Goal: Task Accomplishment & Management: Manage account settings

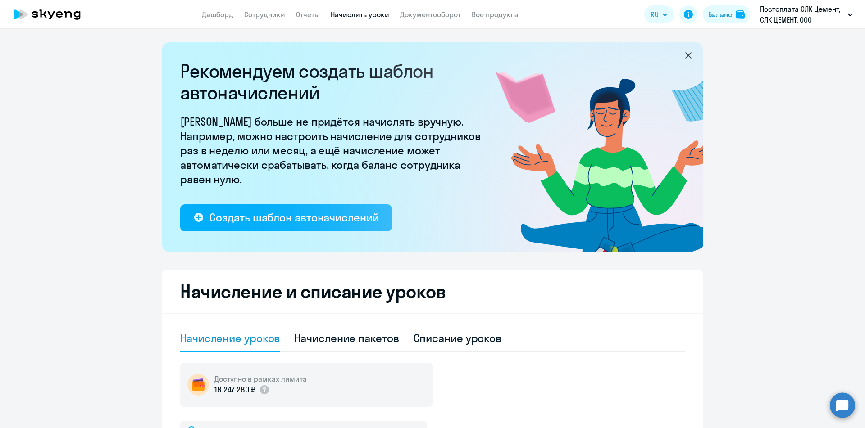
select select "10"
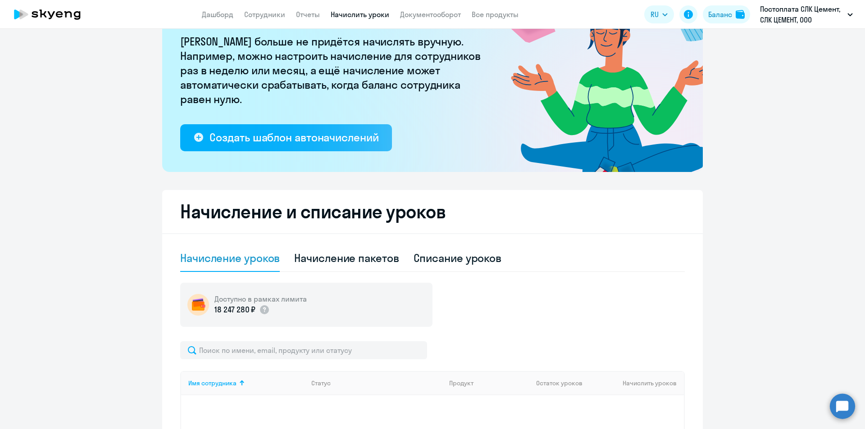
scroll to position [90, 0]
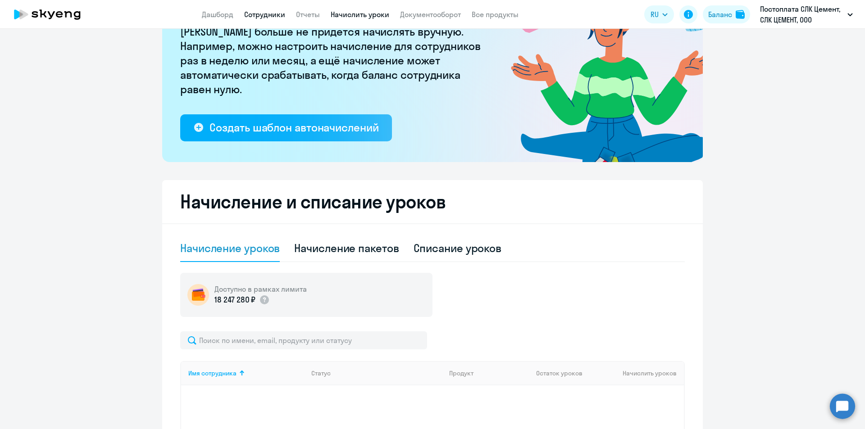
click at [276, 14] on link "Сотрудники" at bounding box center [264, 14] width 41 height 9
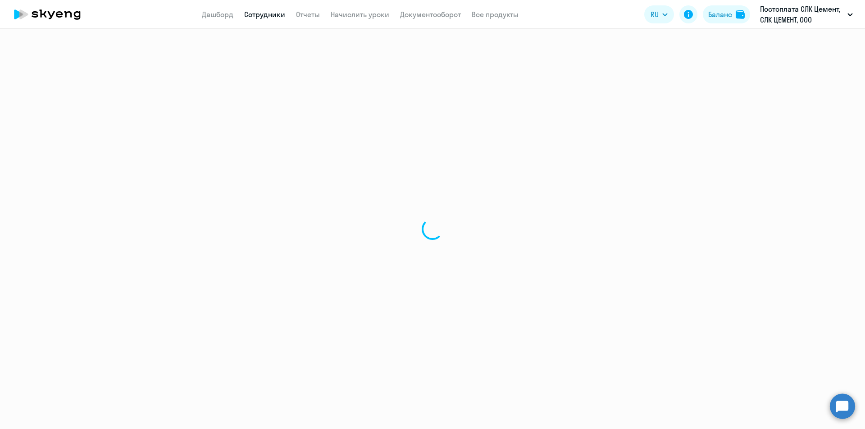
select select "30"
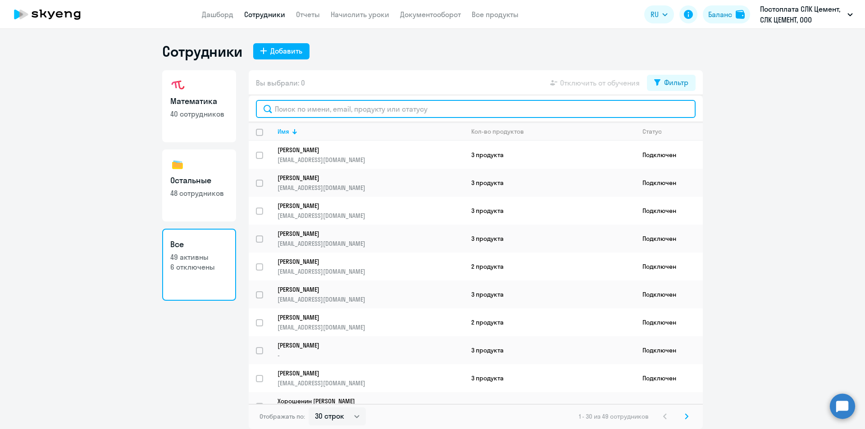
click at [493, 109] on input "text" at bounding box center [475, 109] width 439 height 18
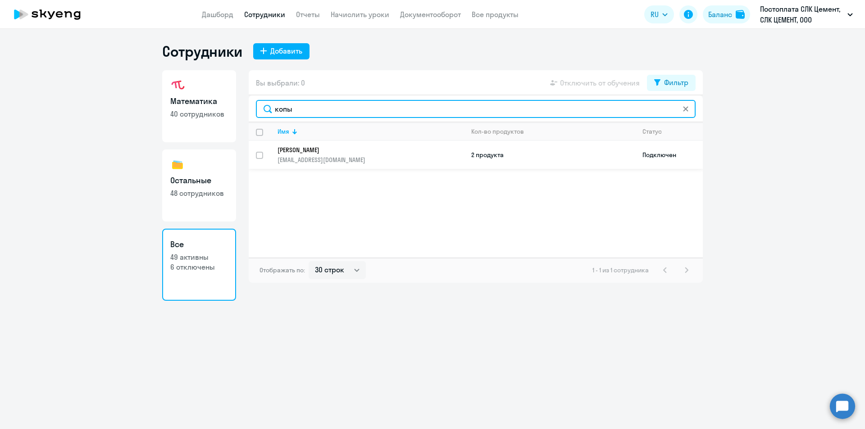
type input "копы"
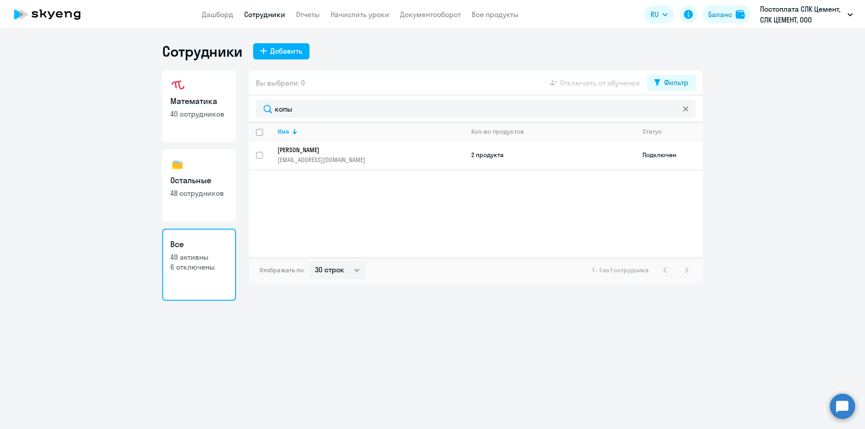
click at [467, 149] on td "2 продукта" at bounding box center [549, 155] width 171 height 28
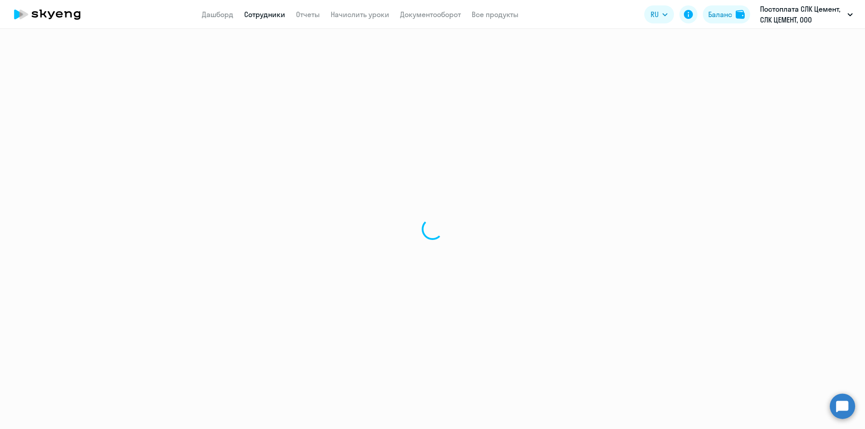
select select "others"
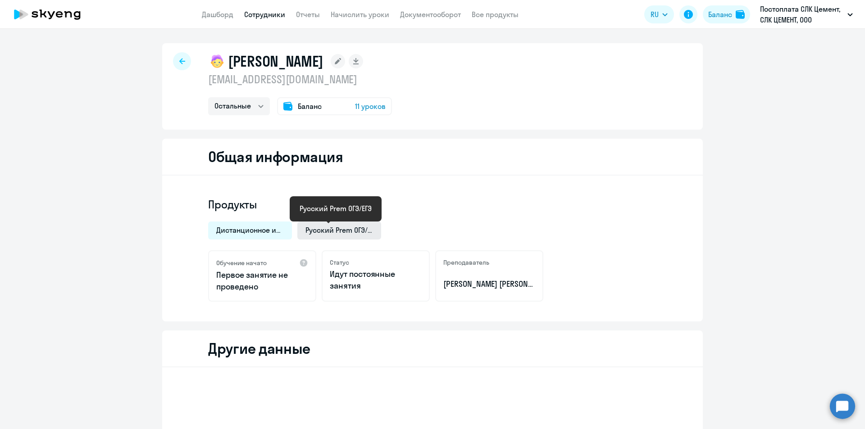
click at [340, 231] on span "Русский Prem ОГЭ/ЕГЭ" at bounding box center [339, 230] width 68 height 10
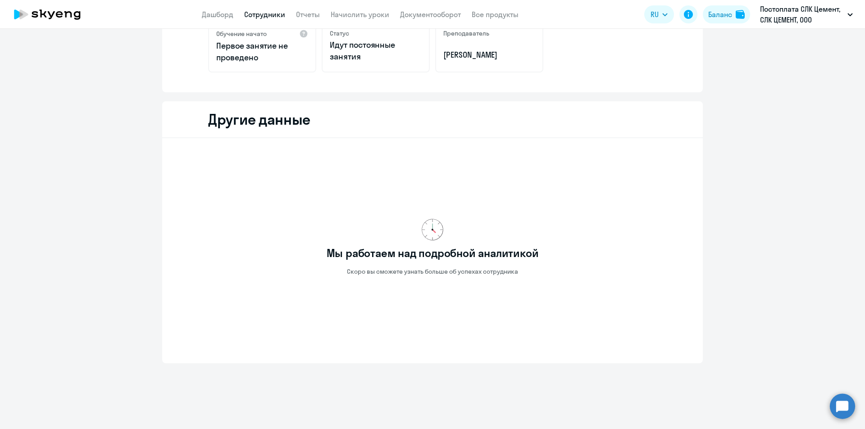
scroll to position [4, 0]
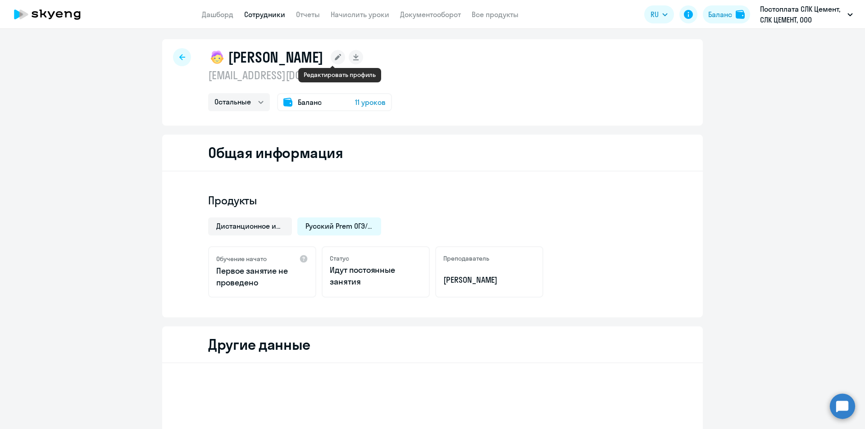
click at [338, 59] on icon at bounding box center [338, 57] width 6 height 6
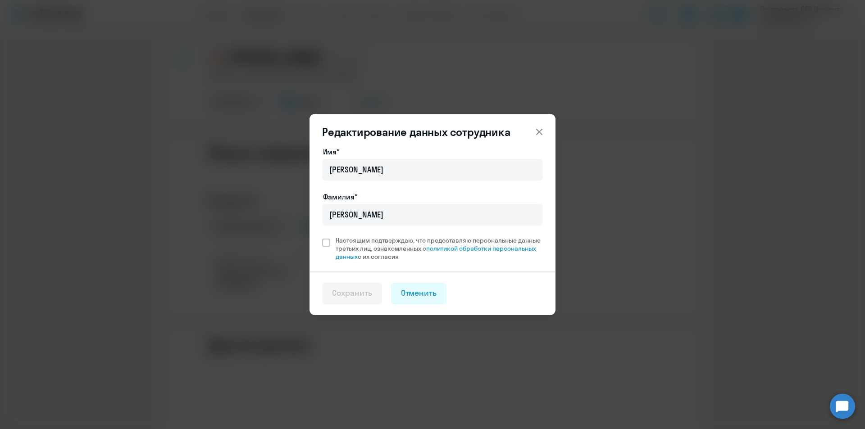
click at [545, 132] on button at bounding box center [539, 132] width 18 height 18
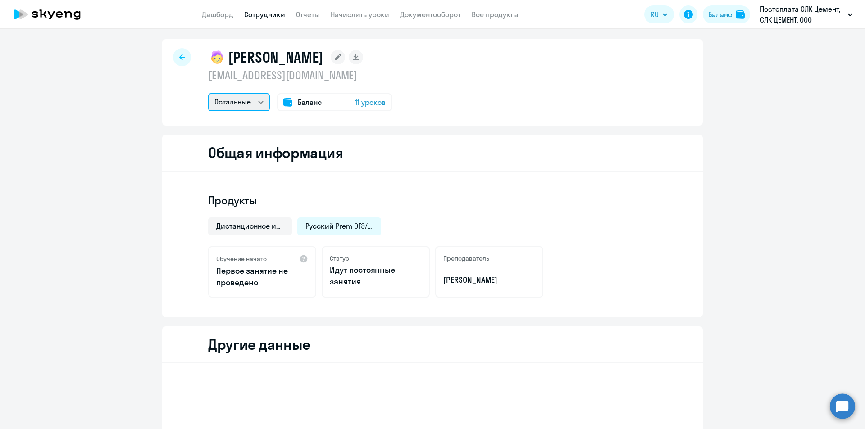
click at [242, 104] on select "Остальные" at bounding box center [239, 102] width 62 height 18
click at [417, 82] on div "[PERSON_NAME] [EMAIL_ADDRESS][DOMAIN_NAME] Остальные Баланс 11 уроков" at bounding box center [432, 82] width 540 height 86
click at [173, 54] on div at bounding box center [182, 57] width 18 height 18
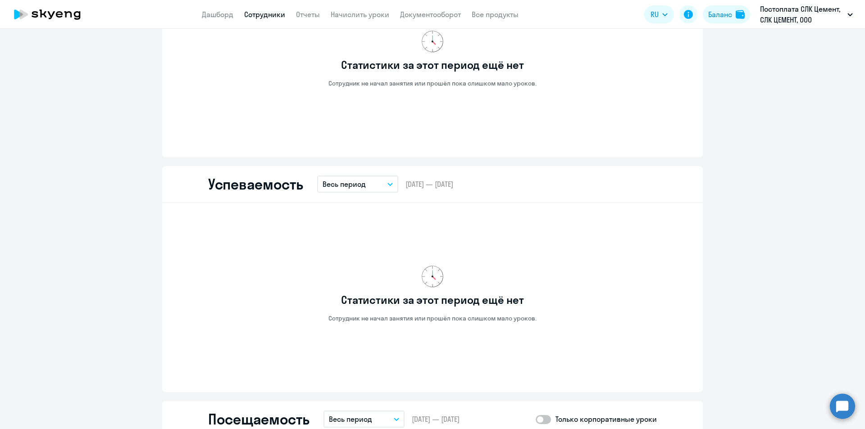
scroll to position [139, 0]
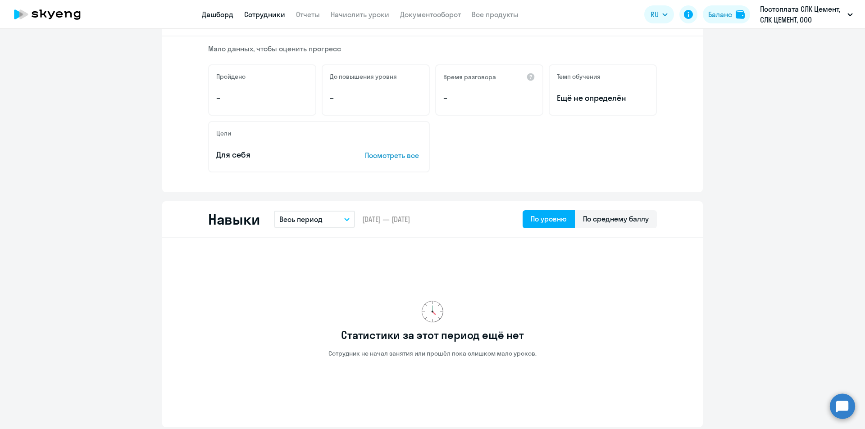
click at [219, 13] on link "Дашборд" at bounding box center [218, 14] width 32 height 9
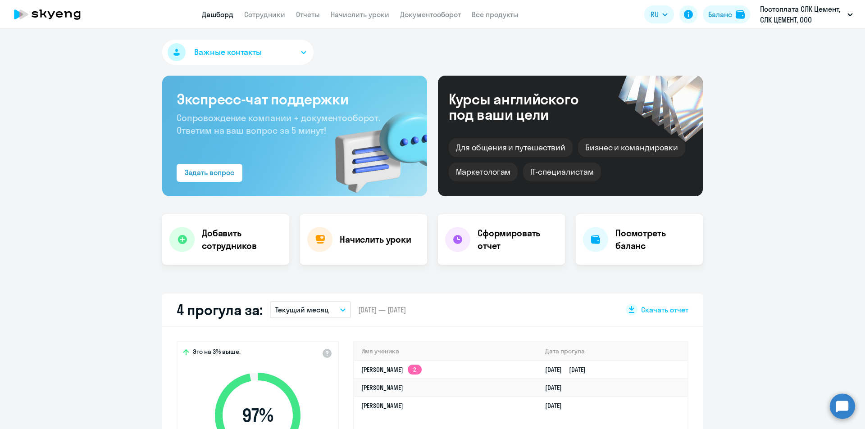
click at [285, 51] on button "Важные контакты" at bounding box center [237, 52] width 151 height 25
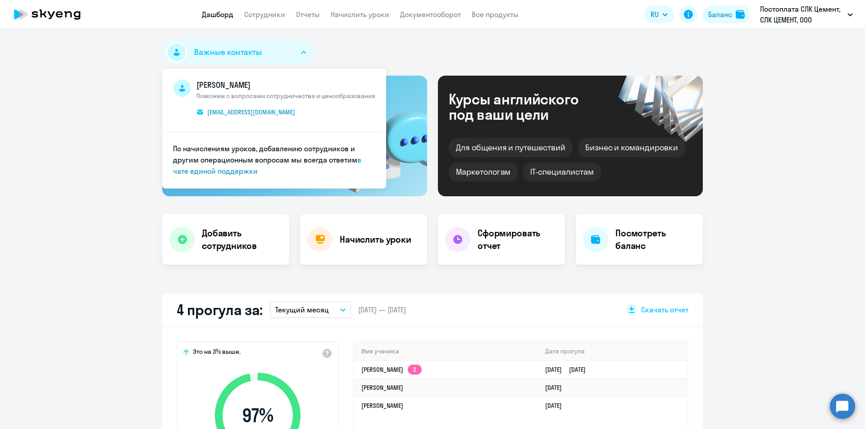
click at [285, 51] on button "Важные контакты" at bounding box center [237, 52] width 151 height 25
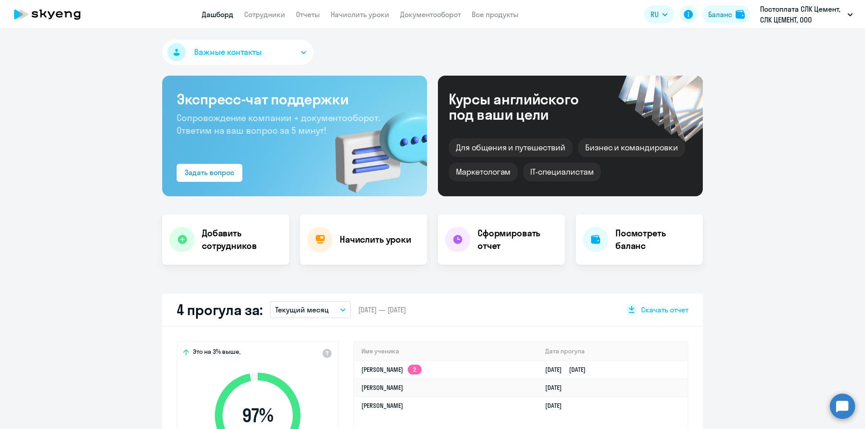
click at [257, 9] on app-menu-item-link "Сотрудники" at bounding box center [264, 14] width 41 height 11
click at [258, 11] on link "Сотрудники" at bounding box center [264, 14] width 41 height 9
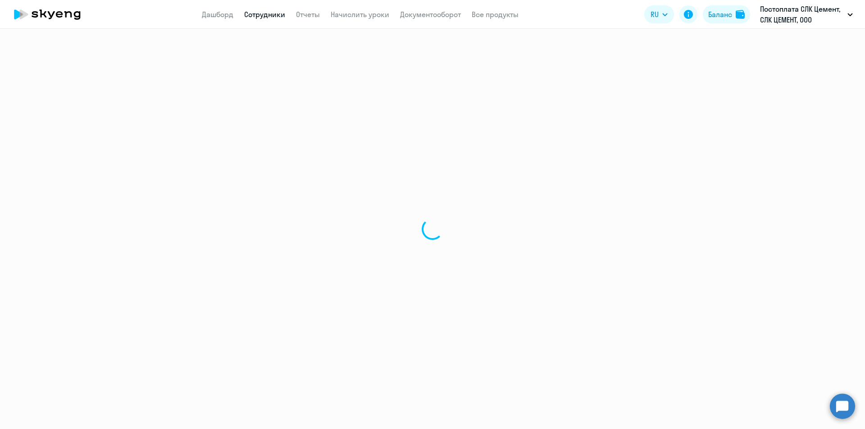
select select "30"
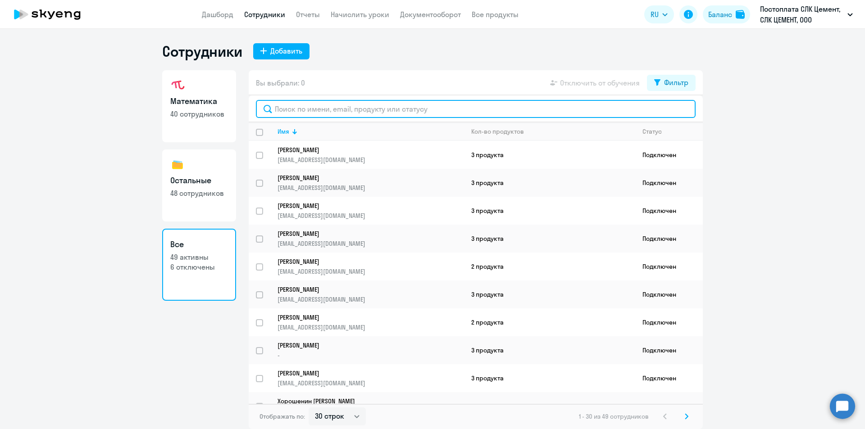
click at [360, 117] on input "text" at bounding box center [475, 109] width 439 height 18
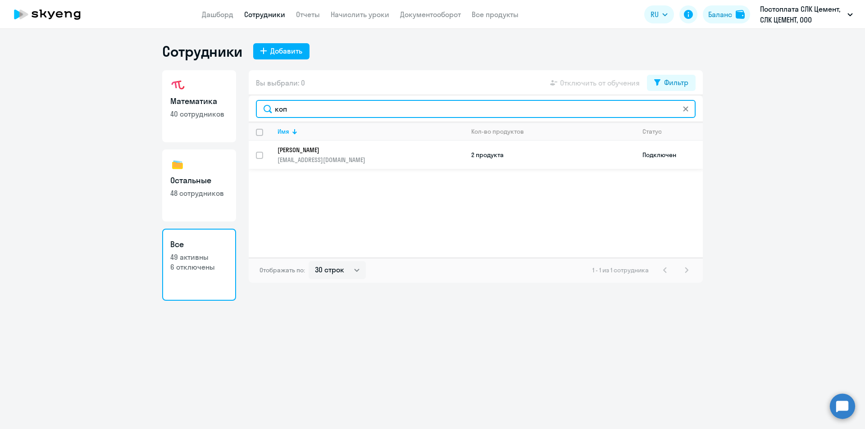
type input "коп"
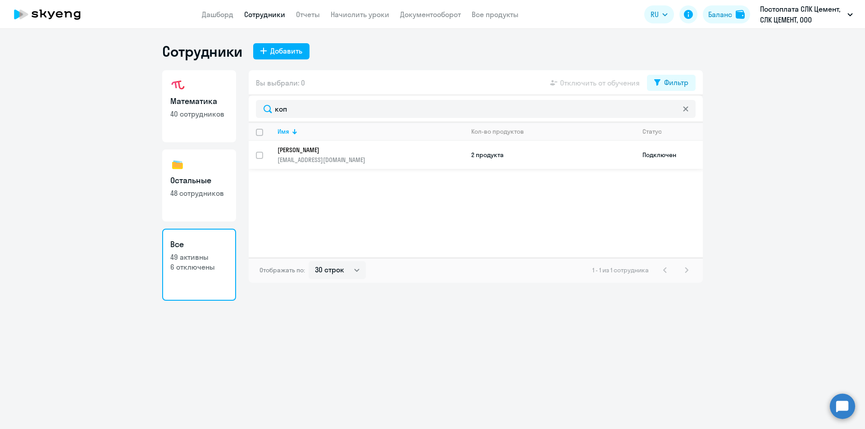
click at [261, 153] on input "select row 38789103" at bounding box center [265, 161] width 18 height 18
checkbox input "true"
click at [586, 86] on span "Отключить от обучения" at bounding box center [600, 82] width 80 height 11
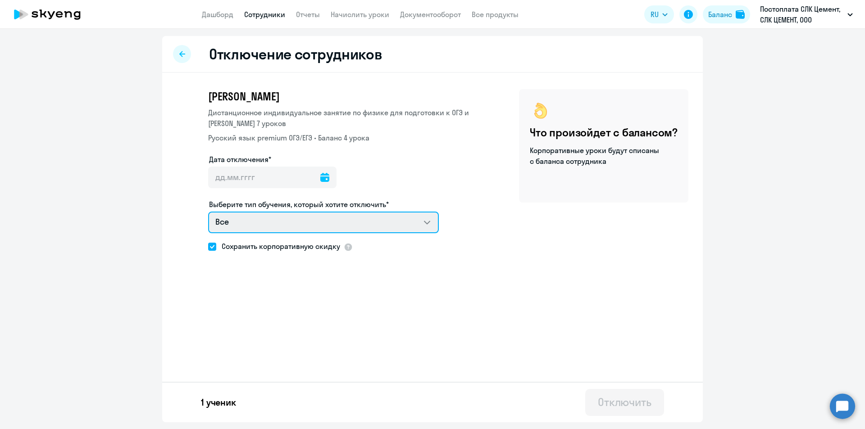
click at [327, 217] on select "Все Дистанционное индивидуальное занятие по физике для подготовки к ОГЭ и ЕГЭ Р…" at bounding box center [323, 223] width 231 height 22
select select "russian_kids_exam_premium"
click at [208, 212] on select "Все Дистанционное индивидуальное занятие по физике для подготовки к ОГЭ и ЕГЭ Р…" at bounding box center [323, 223] width 231 height 22
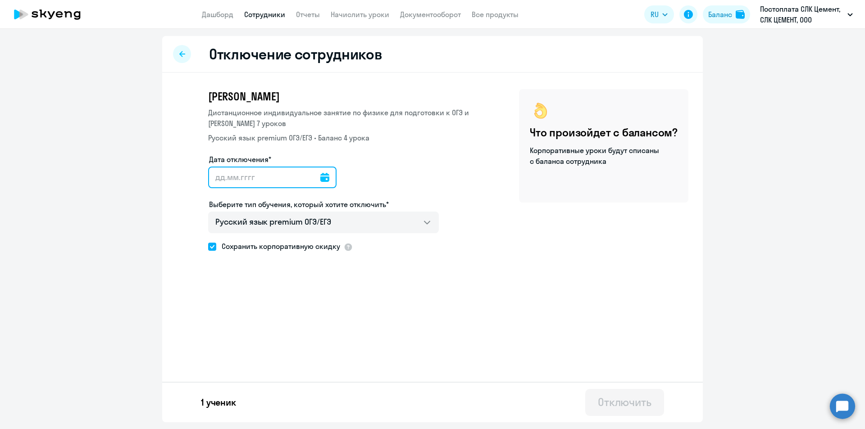
click at [322, 179] on div at bounding box center [272, 178] width 128 height 22
click at [321, 178] on icon at bounding box center [324, 177] width 9 height 9
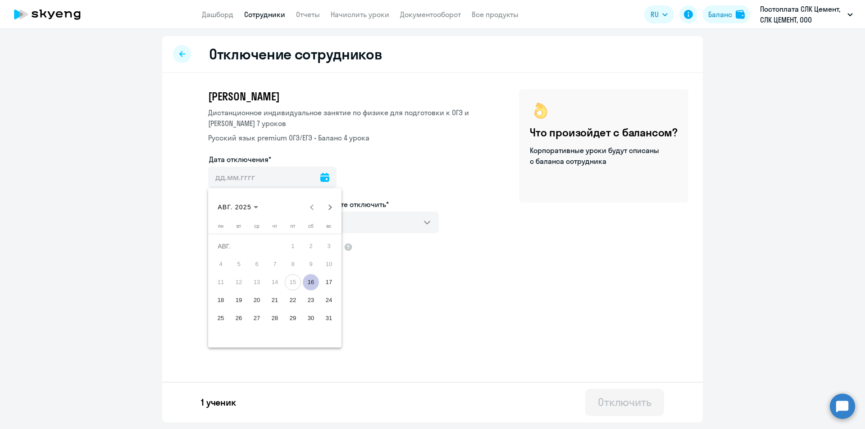
click at [332, 280] on span "17" at bounding box center [329, 282] width 16 height 16
type input "[DATE]"
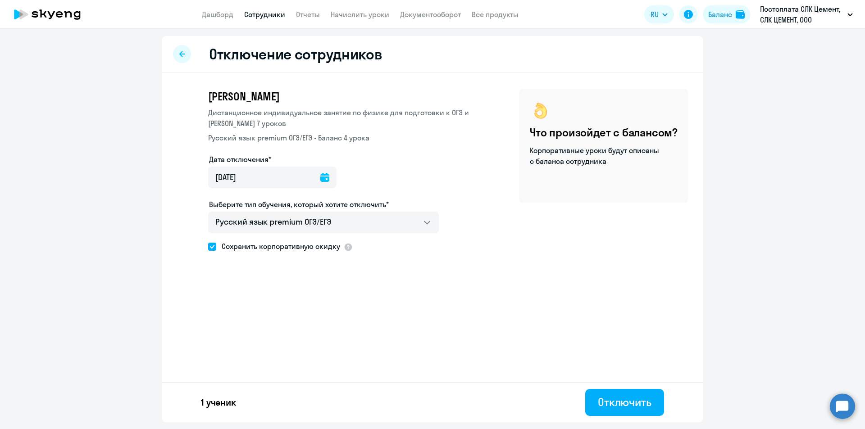
click at [320, 180] on icon at bounding box center [324, 177] width 9 height 9
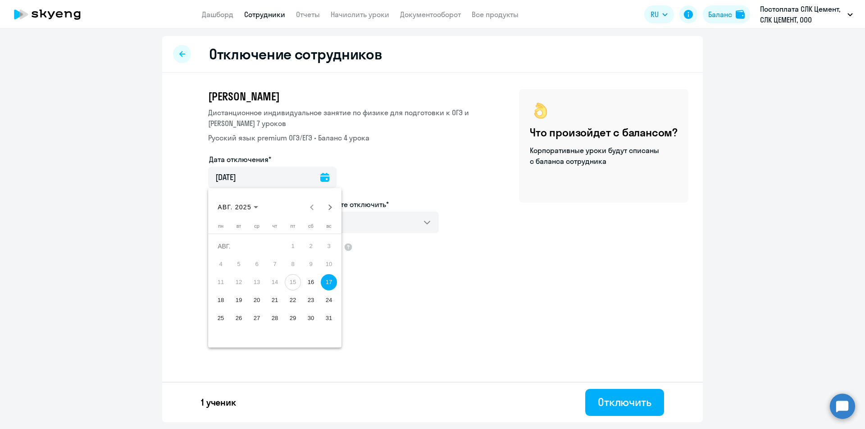
click at [313, 278] on span "16" at bounding box center [311, 282] width 16 height 16
type input "[DATE]"
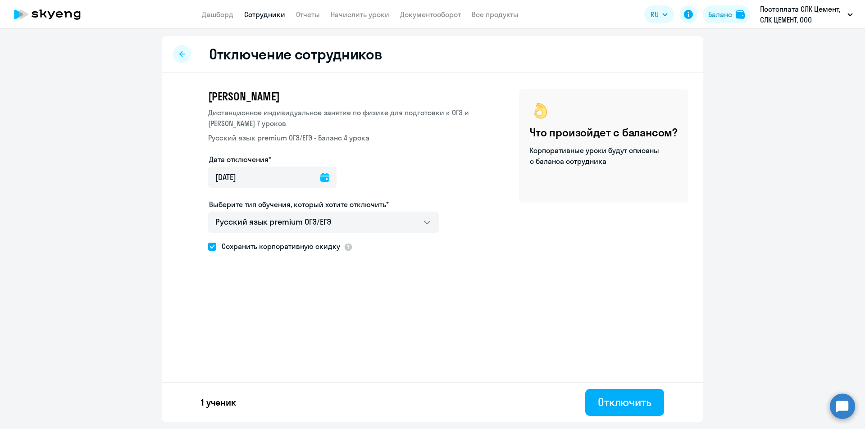
click at [330, 249] on span "Сохранить корпоративную скидку" at bounding box center [278, 246] width 124 height 11
click at [208, 247] on input "Сохранить корпоративную скидку" at bounding box center [208, 246] width 0 height 0
click at [325, 248] on span "Сохранить корпоративную скидку" at bounding box center [278, 246] width 124 height 11
click at [208, 247] on input "Сохранить корпоративную скидку" at bounding box center [208, 246] width 0 height 0
checkbox input "true"
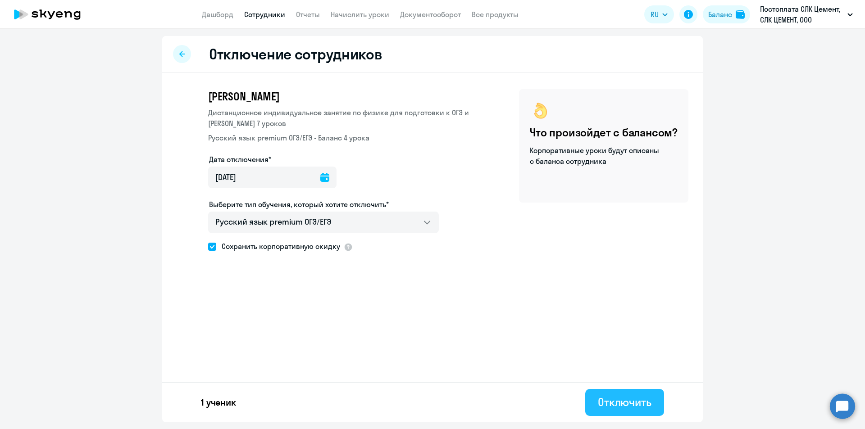
click at [619, 399] on div "Отключить" at bounding box center [625, 402] width 54 height 14
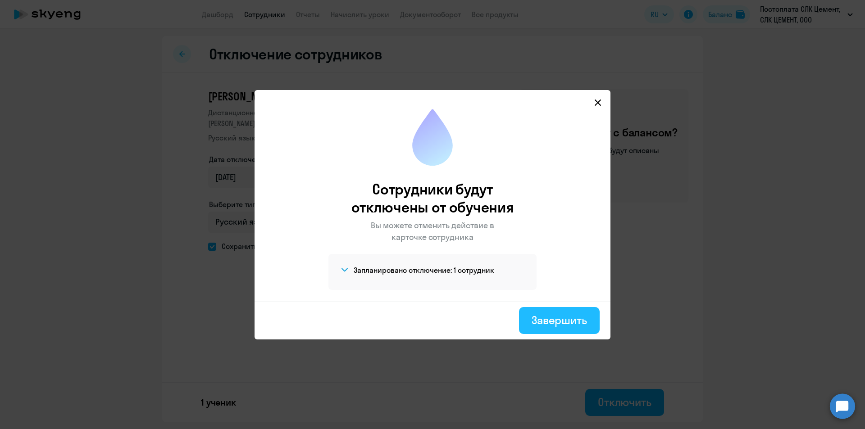
click at [551, 323] on div "Завершить" at bounding box center [558, 320] width 55 height 14
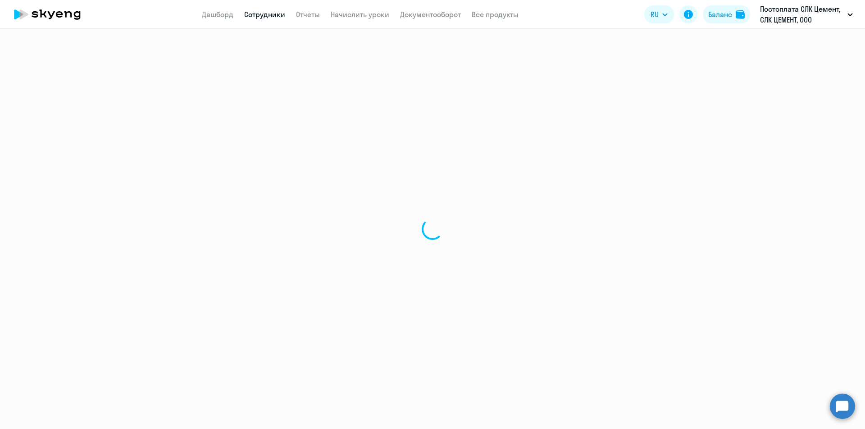
select select "30"
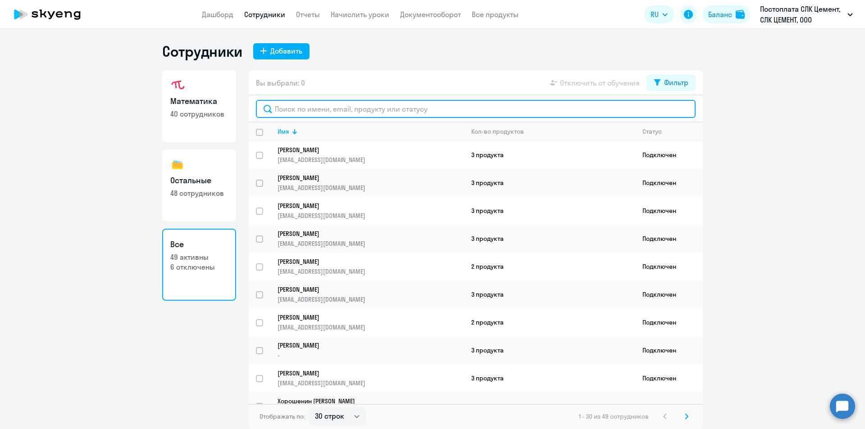
click at [306, 112] on input "text" at bounding box center [475, 109] width 439 height 18
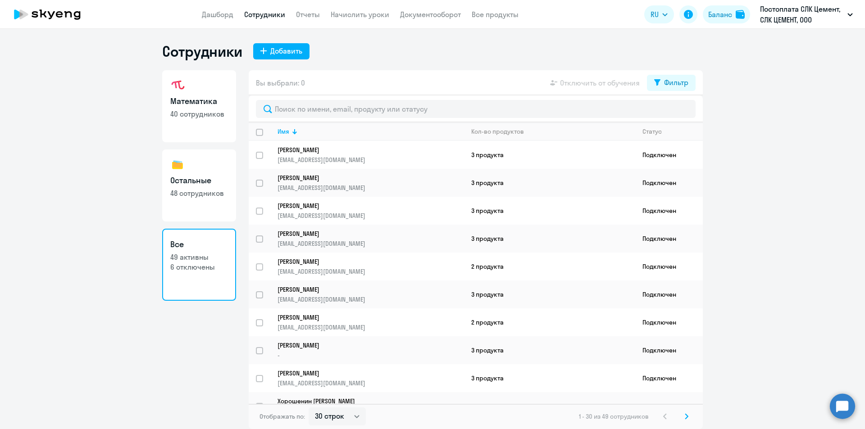
click at [358, 19] on app-menu-item-link "Начислить уроки" at bounding box center [360, 14] width 59 height 11
click at [355, 17] on link "Начислить уроки" at bounding box center [360, 14] width 59 height 9
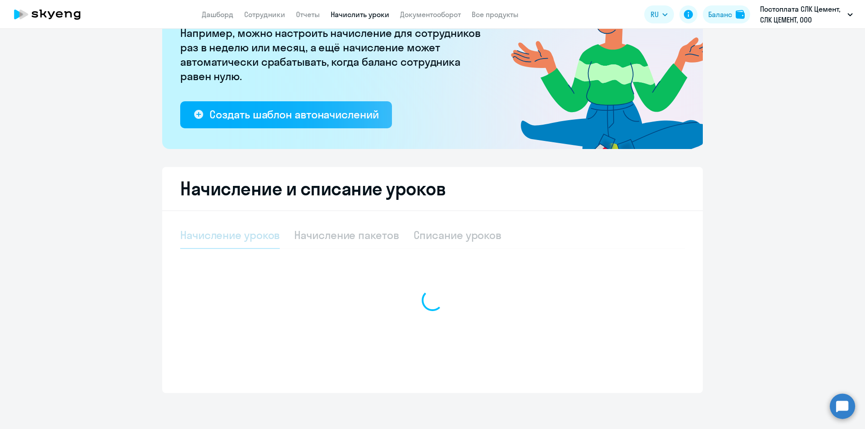
select select "10"
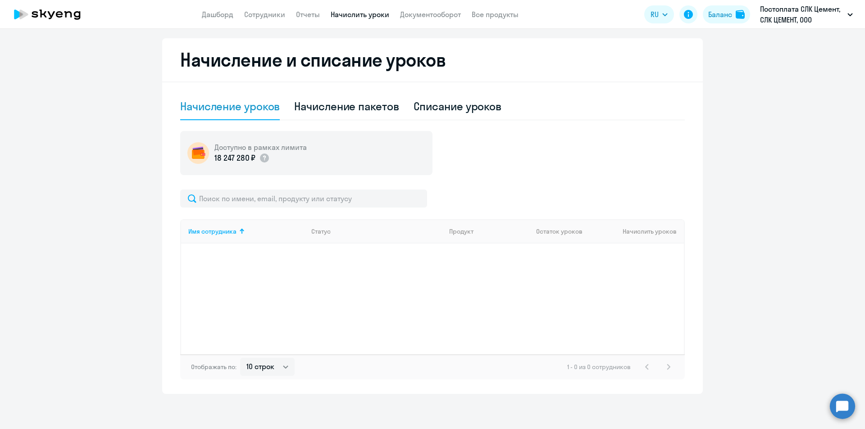
scroll to position [233, 0]
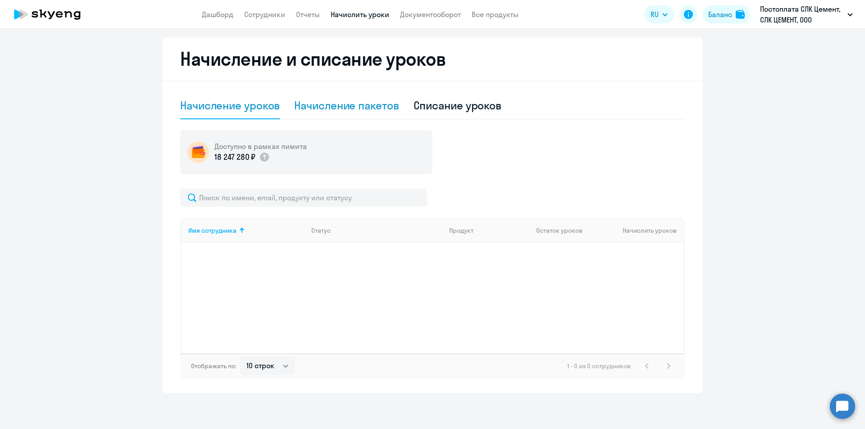
click at [355, 108] on div "Начисление пакетов" at bounding box center [346, 105] width 104 height 14
select select "10"
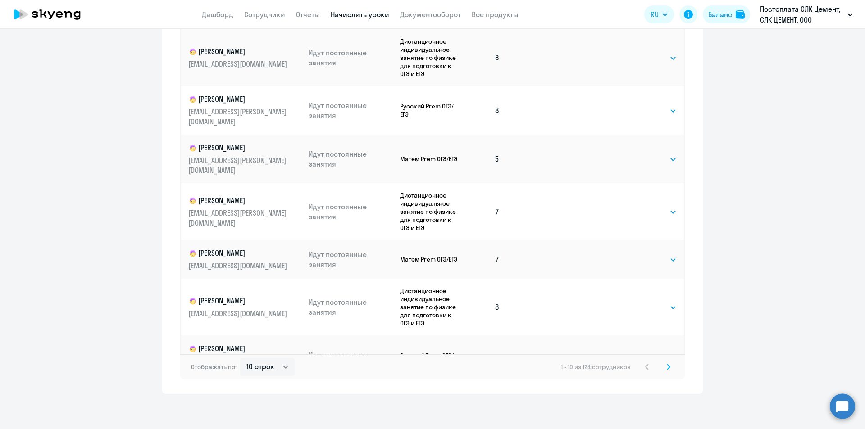
scroll to position [508, 0]
click at [663, 363] on svg-icon at bounding box center [668, 366] width 11 height 11
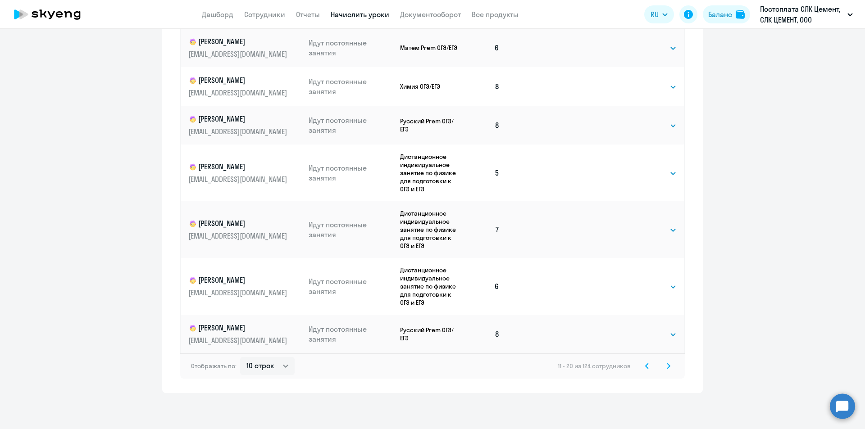
click at [667, 366] on svg-icon at bounding box center [668, 366] width 11 height 11
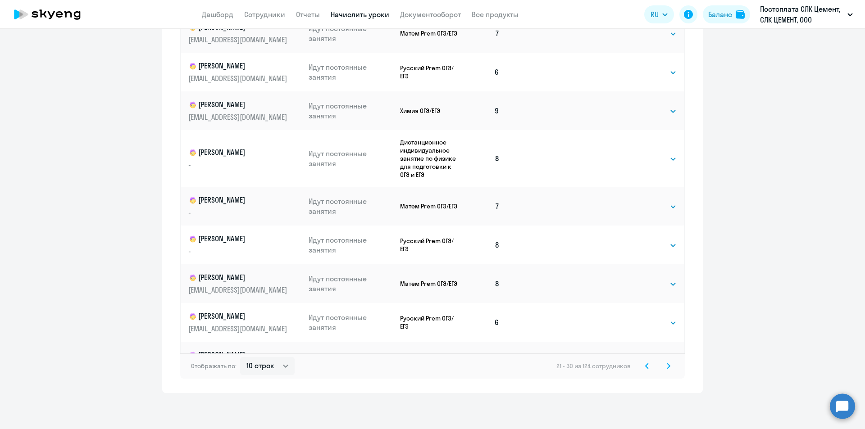
scroll to position [27, 0]
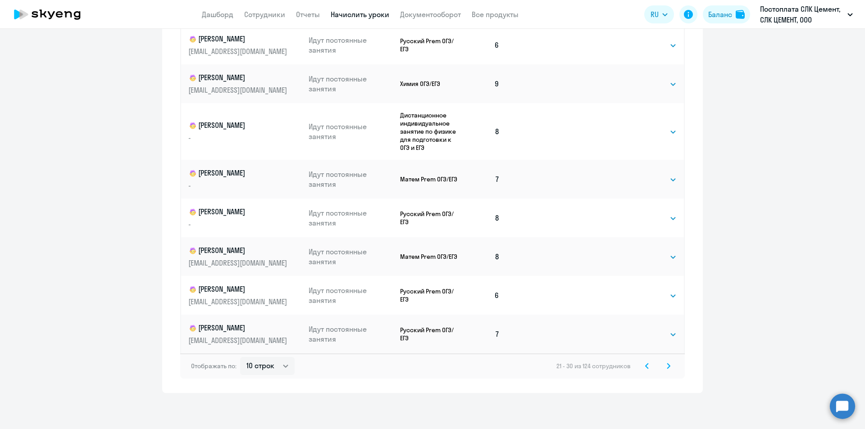
click at [670, 365] on svg-icon at bounding box center [668, 366] width 11 height 11
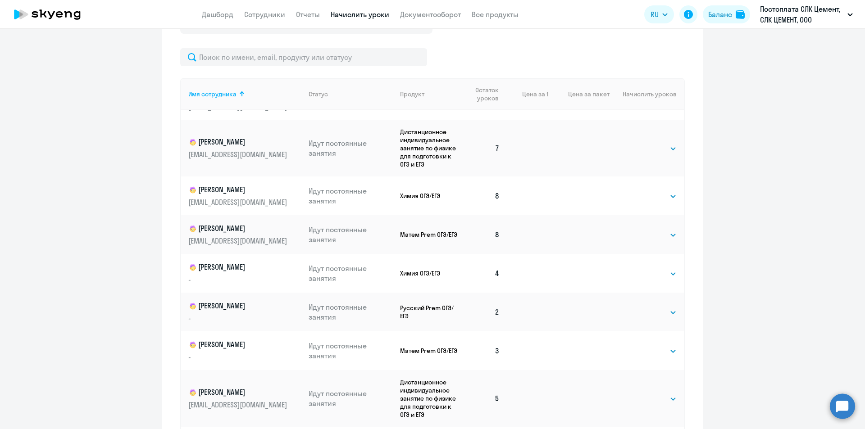
scroll to position [45, 0]
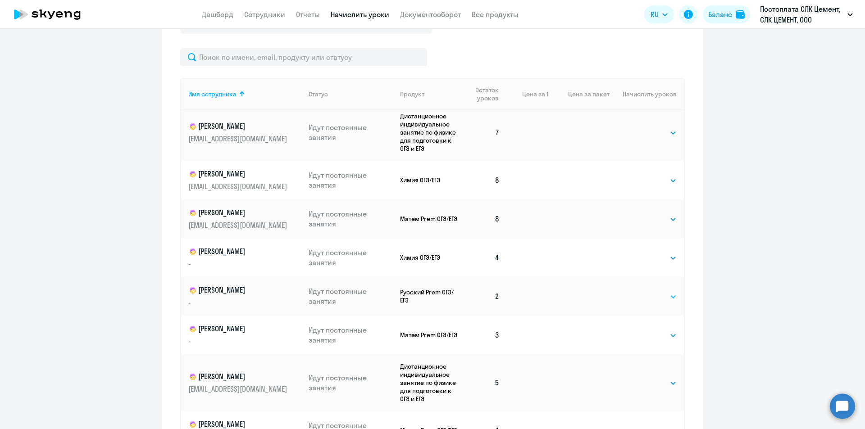
click at [643, 302] on select "Выбрать 4 8 16 32 64 96 128" at bounding box center [657, 296] width 37 height 11
select select "4"
click at [639, 291] on select "Выбрать 4 8 16 32 64 96 128" at bounding box center [657, 296] width 37 height 11
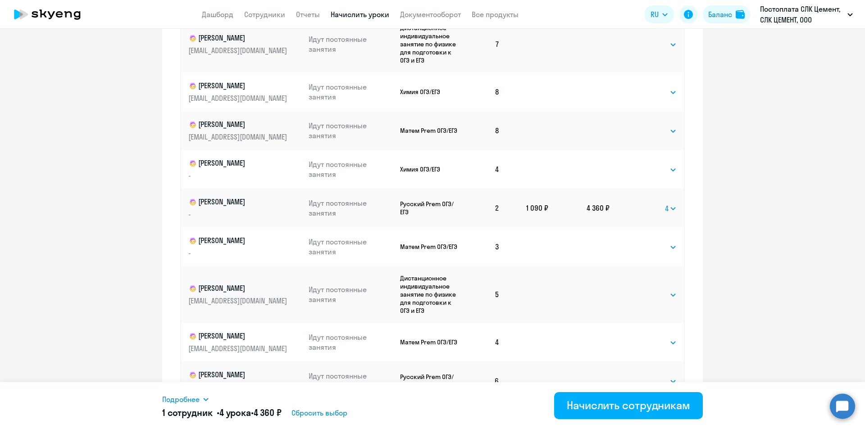
scroll to position [463, 0]
click at [644, 245] on select "Выбрать 4 8 16 32 64 96 128" at bounding box center [657, 245] width 37 height 11
select select "4"
click at [639, 240] on select "Выбрать 4 8 16 32 64 96 128" at bounding box center [657, 245] width 37 height 11
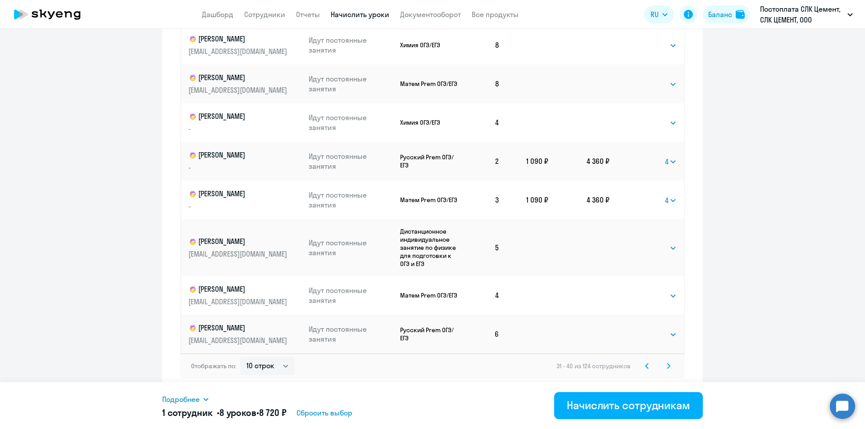
drag, startPoint x: 664, startPoint y: 366, endPoint x: 658, endPoint y: 356, distance: 11.7
click at [664, 362] on svg-icon at bounding box center [668, 366] width 11 height 11
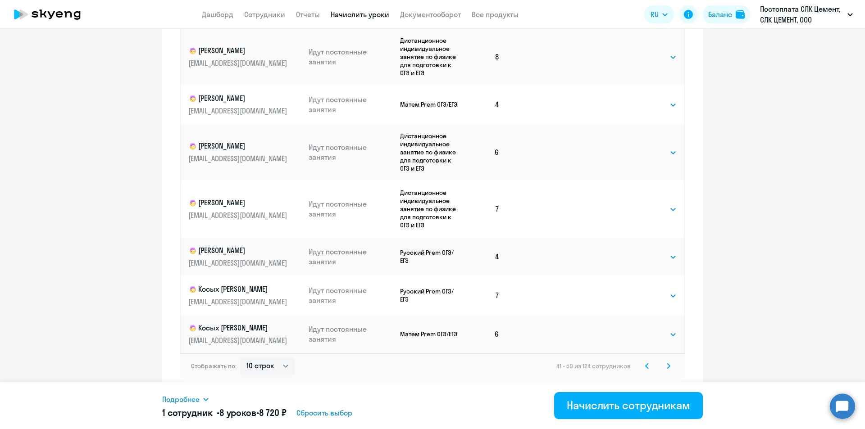
click at [664, 370] on svg-icon at bounding box center [668, 366] width 11 height 11
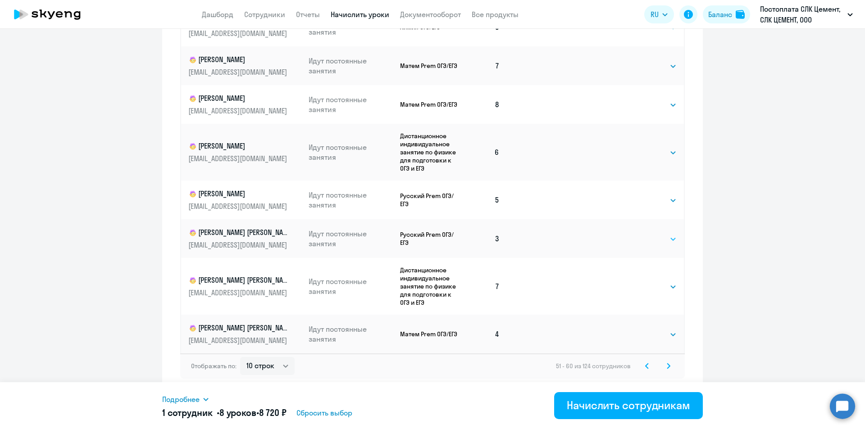
drag, startPoint x: 638, startPoint y: 239, endPoint x: 639, endPoint y: 244, distance: 5.1
click at [639, 239] on select "Выбрать 4 8 16 32 64 96 128" at bounding box center [657, 239] width 37 height 11
select select "4"
click at [639, 234] on select "Выбрать 4 8 16 32 64 96 128" at bounding box center [657, 239] width 37 height 11
click at [667, 369] on svg-icon at bounding box center [668, 366] width 11 height 11
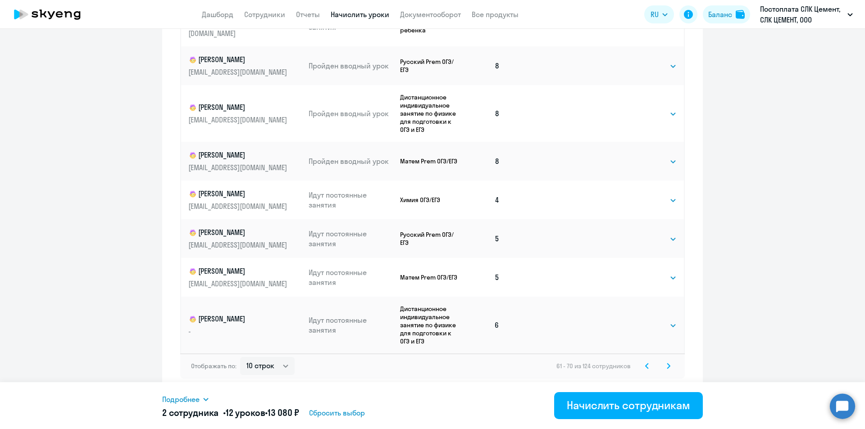
click at [663, 366] on svg-icon at bounding box center [668, 366] width 11 height 11
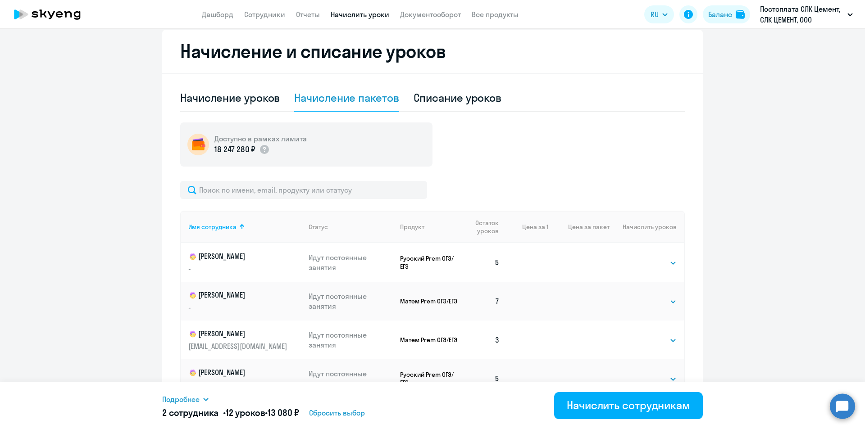
scroll to position [371, 0]
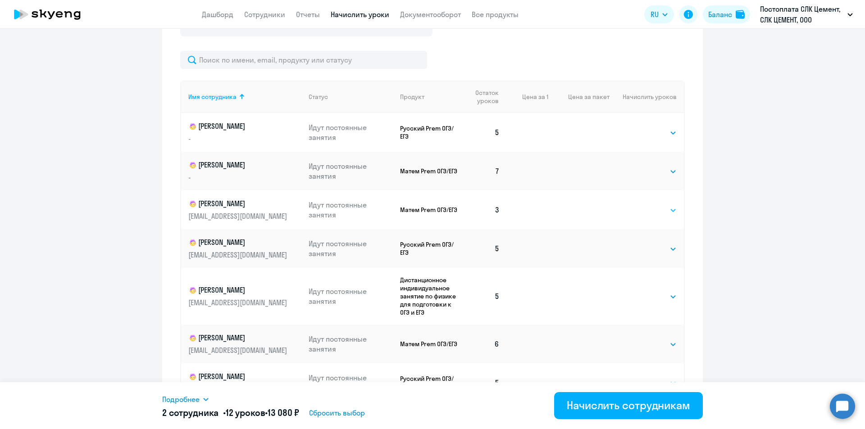
click at [639, 210] on select "Выбрать 4 8 16 32 64 96 128" at bounding box center [657, 210] width 37 height 11
select select "4"
click at [639, 205] on select "Выбрать 4 8 16 32 64 96 128" at bounding box center [657, 210] width 37 height 11
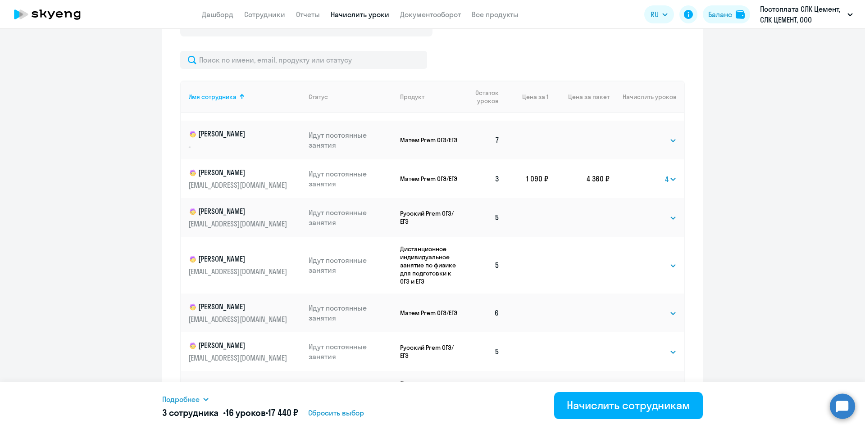
scroll to position [0, 0]
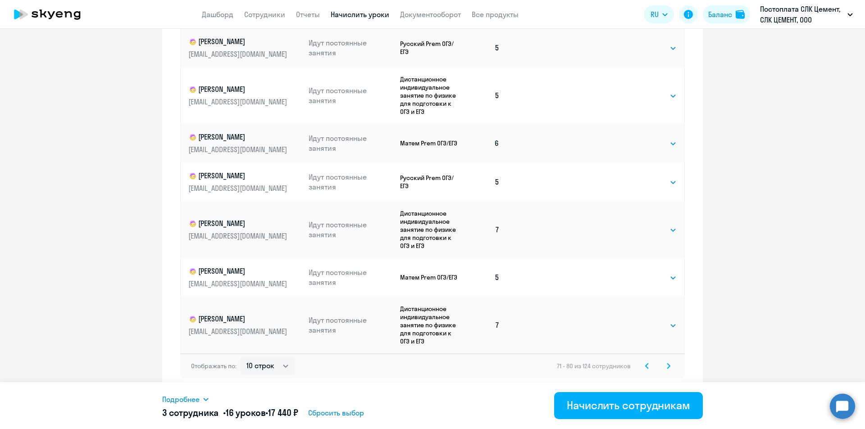
click at [663, 364] on svg-icon at bounding box center [668, 366] width 11 height 11
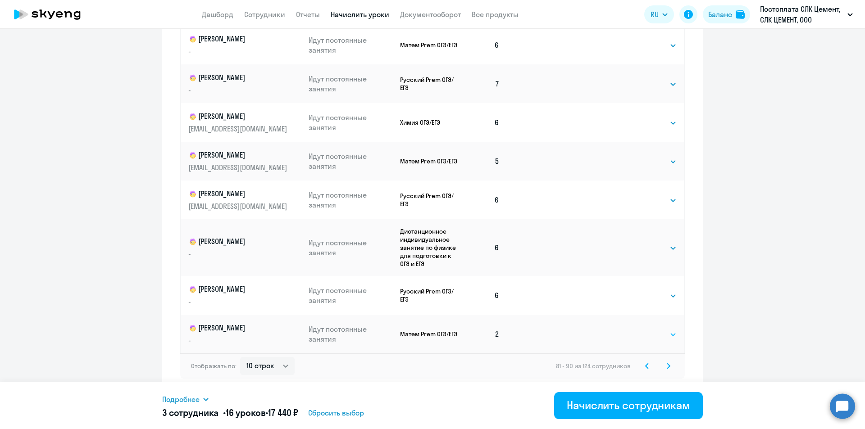
click at [660, 335] on select "Выбрать 4 8 16 32 64 96 128" at bounding box center [657, 334] width 37 height 11
select select "4"
click at [639, 329] on select "Выбрать 4 8 16 32 64 96 128" at bounding box center [657, 334] width 37 height 11
click at [663, 365] on svg-icon at bounding box center [668, 366] width 11 height 11
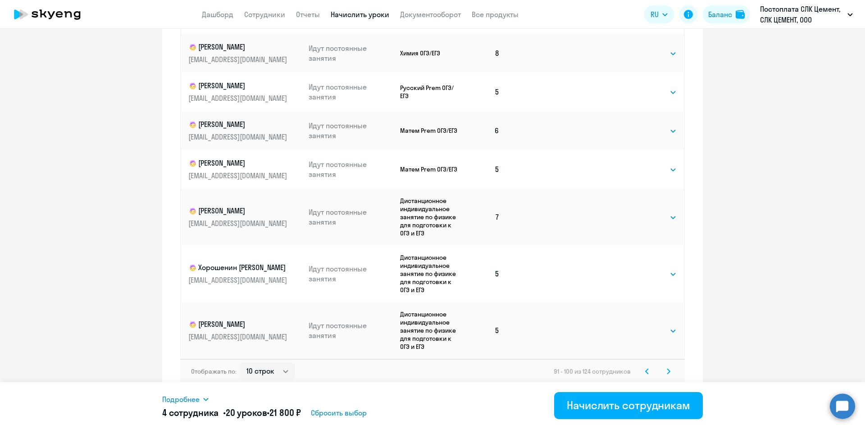
scroll to position [508, 0]
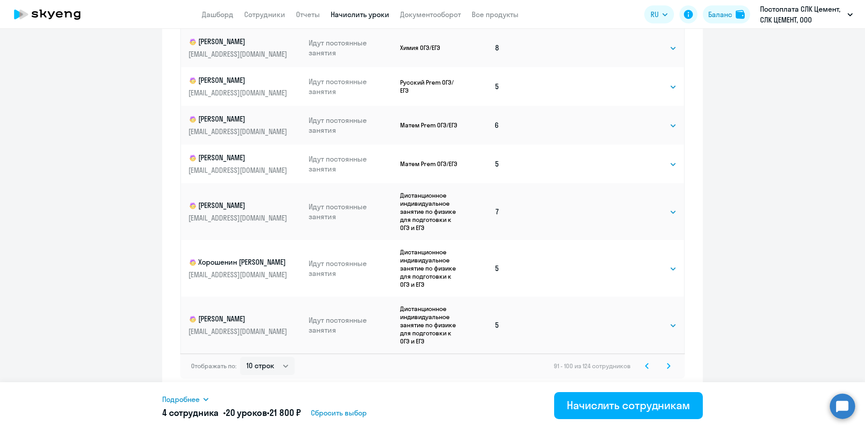
click at [663, 371] on svg-icon at bounding box center [668, 366] width 11 height 11
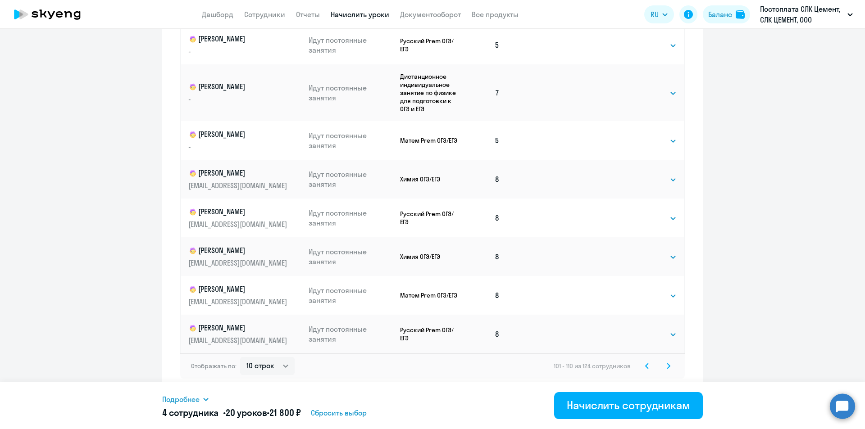
click at [667, 365] on svg-icon at bounding box center [668, 366] width 11 height 11
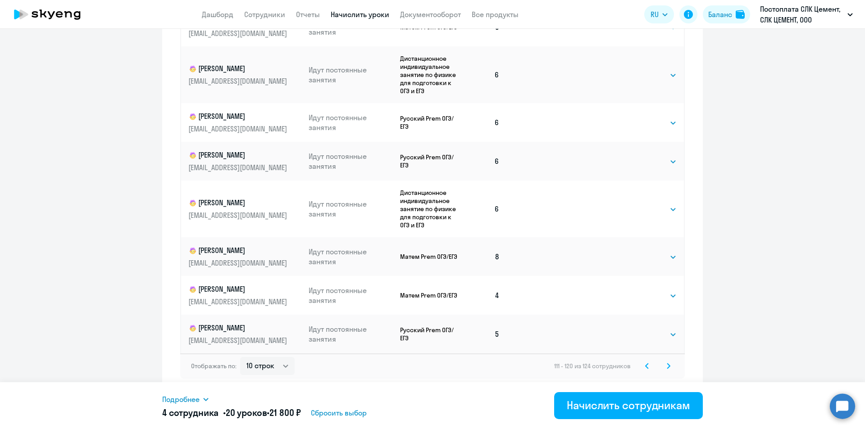
click at [667, 365] on icon at bounding box center [668, 365] width 3 height 5
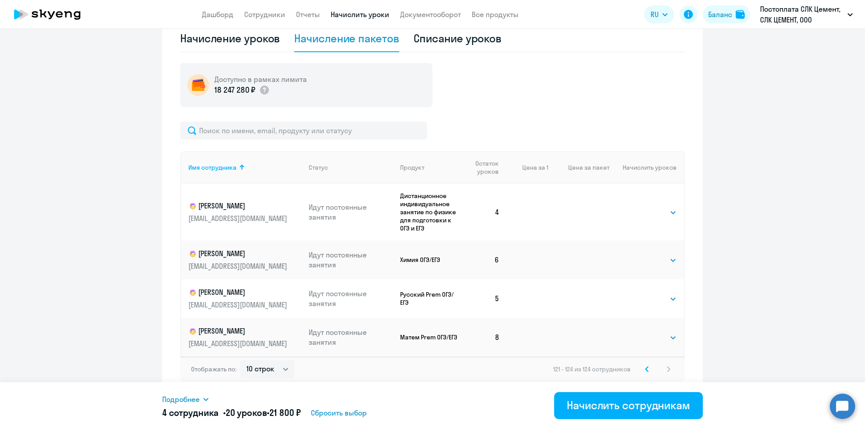
scroll to position [303, 0]
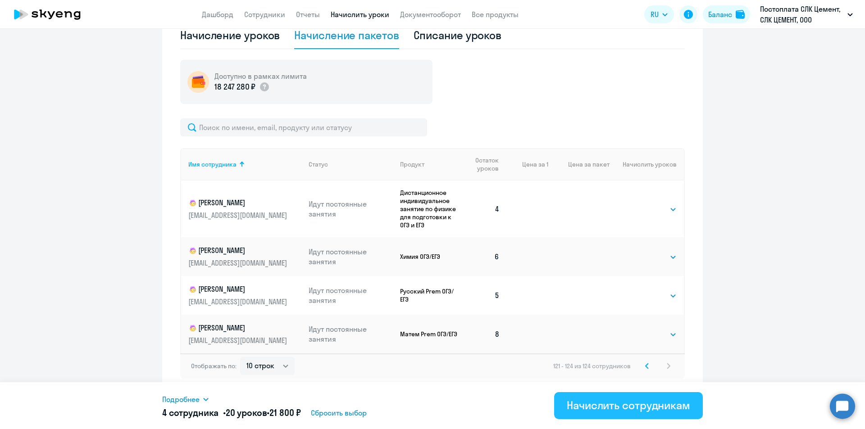
click at [629, 402] on div "Начислить сотрудникам" at bounding box center [627, 405] width 123 height 14
